Goal: Task Accomplishment & Management: Manage account settings

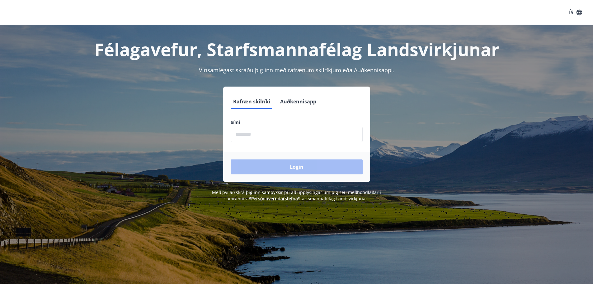
drag, startPoint x: 269, startPoint y: 123, endPoint x: 265, endPoint y: 135, distance: 12.7
click at [265, 135] on div "Sími ​" at bounding box center [297, 130] width 132 height 23
click at [265, 135] on input "phone" at bounding box center [297, 134] width 132 height 15
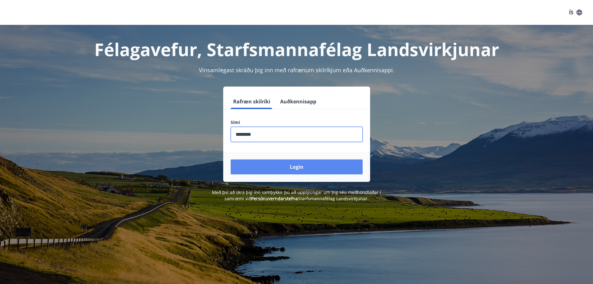
type input "********"
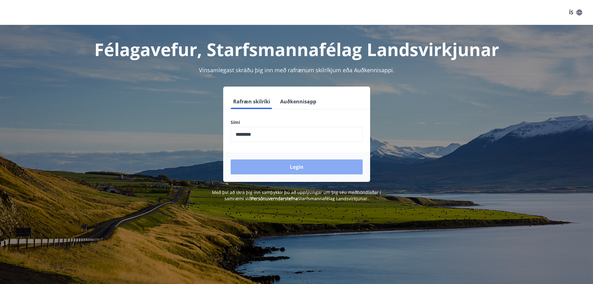
click at [274, 161] on button "Login" at bounding box center [297, 166] width 132 height 15
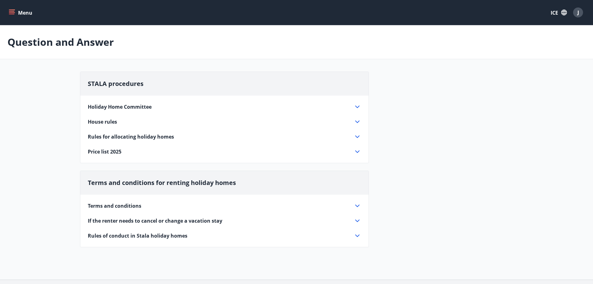
click at [443, 153] on div "STALA procedures Holiday Home Committee The scope of work of the holiday home c…" at bounding box center [296, 163] width 433 height 183
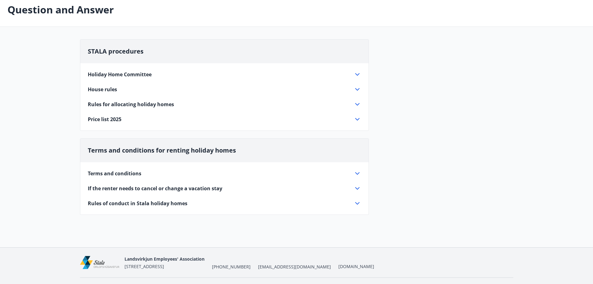
scroll to position [33, 0]
click at [144, 173] on div "Terms and conditions" at bounding box center [221, 173] width 266 height 7
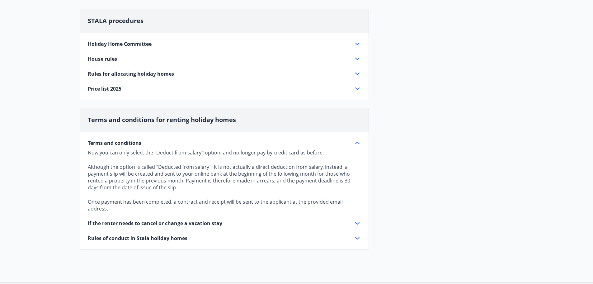
scroll to position [63, 0]
click at [229, 221] on div "Terms and conditions Now you can only select the "Deduct from salary" option, a…" at bounding box center [224, 186] width 288 height 110
click at [214, 219] on font "If the renter needs to cancel or change a vacation stay" at bounding box center [155, 222] width 134 height 7
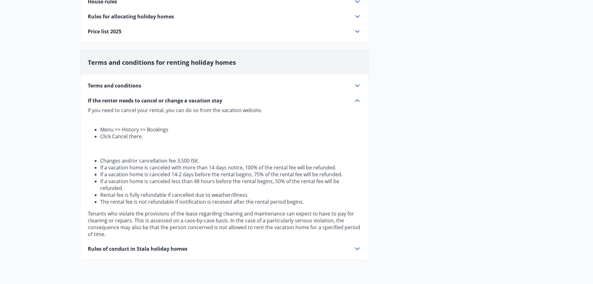
scroll to position [0, 0]
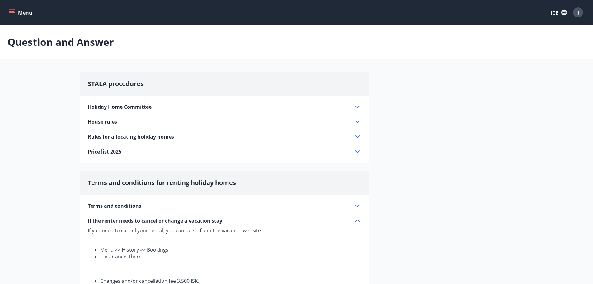
click at [565, 16] on button "ICE" at bounding box center [558, 13] width 21 height 12
click at [565, 16] on div at bounding box center [298, 142] width 597 height 284
click at [585, 12] on button "J" at bounding box center [577, 12] width 15 height 15
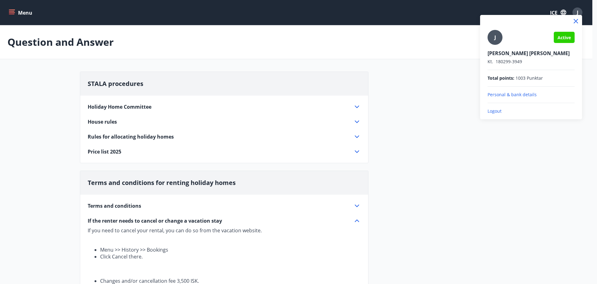
click at [584, 12] on div at bounding box center [298, 142] width 597 height 284
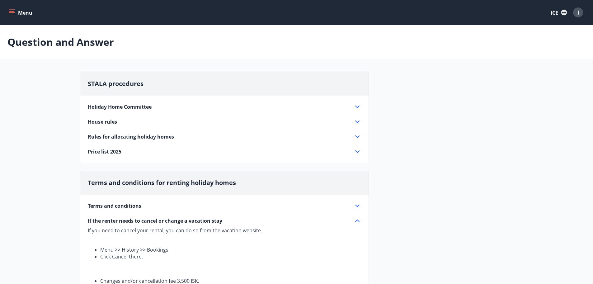
click at [21, 14] on font "Menu" at bounding box center [25, 12] width 14 height 7
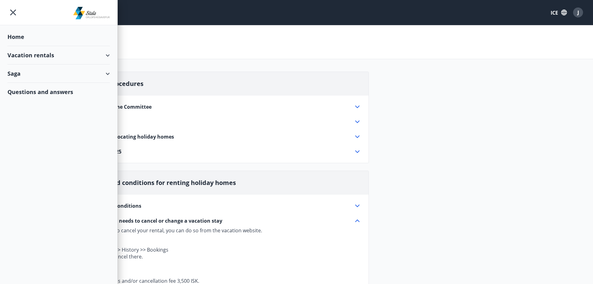
click at [100, 57] on div "Vacation rentals" at bounding box center [58, 55] width 102 height 18
click at [98, 57] on div "Vacation rentals" at bounding box center [58, 55] width 102 height 18
click at [111, 55] on div "Vacation rentals" at bounding box center [58, 55] width 117 height 18
click at [105, 100] on div "Saga" at bounding box center [58, 100] width 102 height 18
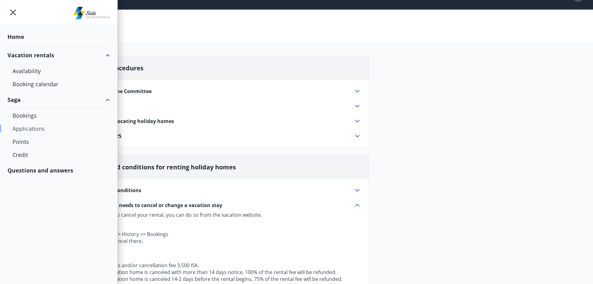
scroll to position [16, 0]
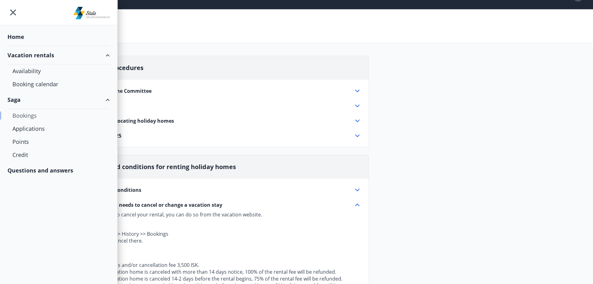
click at [35, 120] on div "Bookings" at bounding box center [58, 115] width 92 height 13
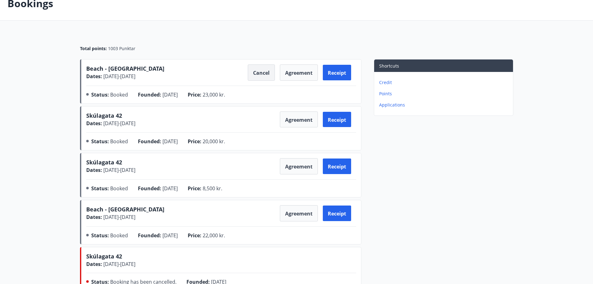
scroll to position [39, 0]
click at [262, 70] on font "Cancel" at bounding box center [261, 72] width 16 height 7
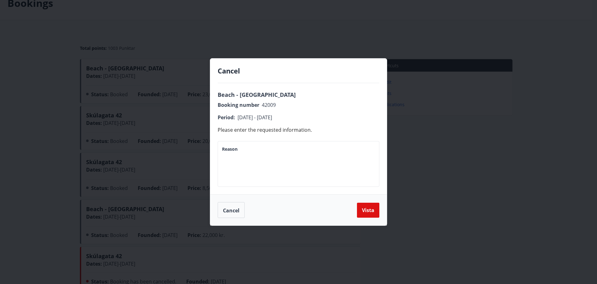
click at [288, 161] on textarea "Reason" at bounding box center [298, 163] width 153 height 35
type textarea "**********"
click at [375, 208] on button "Vista" at bounding box center [368, 210] width 22 height 15
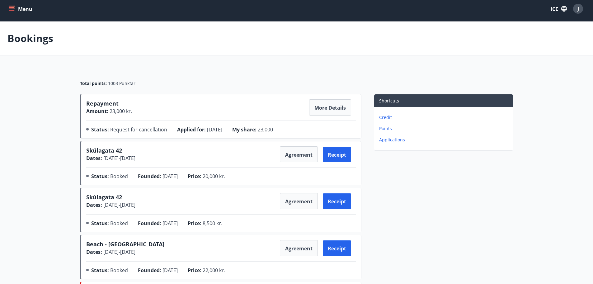
scroll to position [0, 0]
